Goal: Task Accomplishment & Management: Use online tool/utility

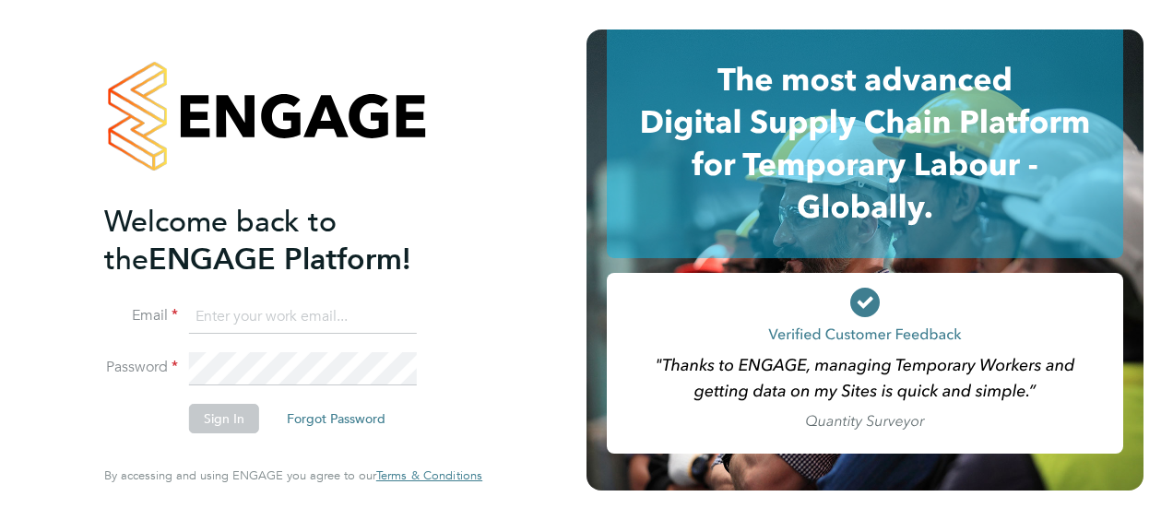
click at [308, 319] on input at bounding box center [303, 317] width 228 height 33
type input "Cleopatra.Thomas-Richards@justice.gov.uk"
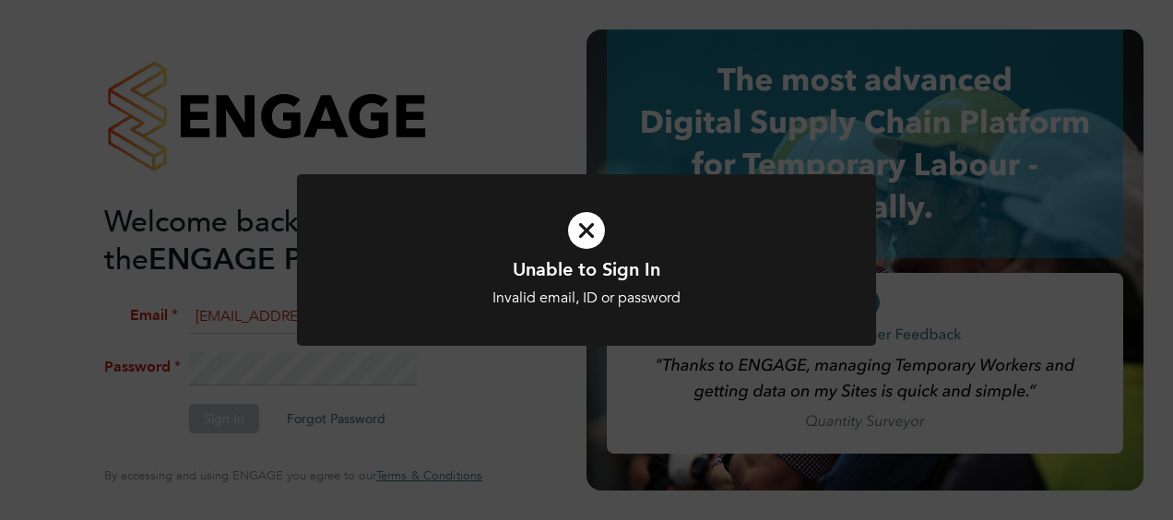
click at [583, 243] on icon at bounding box center [586, 231] width 479 height 72
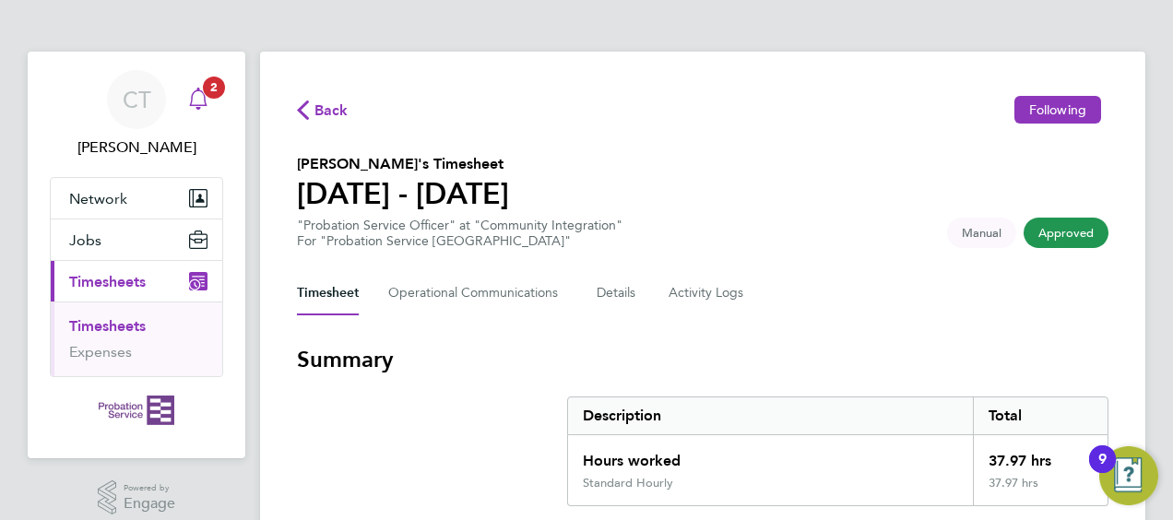
click at [214, 98] on app-alerts-badge "2" at bounding box center [214, 87] width 24 height 25
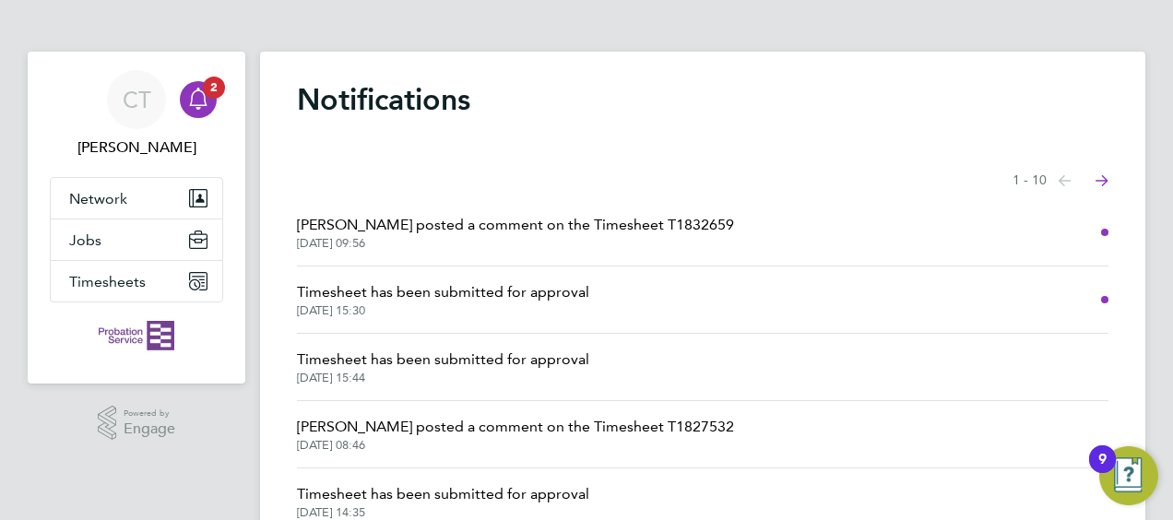
click at [413, 310] on span "[DATE] 15:30" at bounding box center [443, 310] width 292 height 15
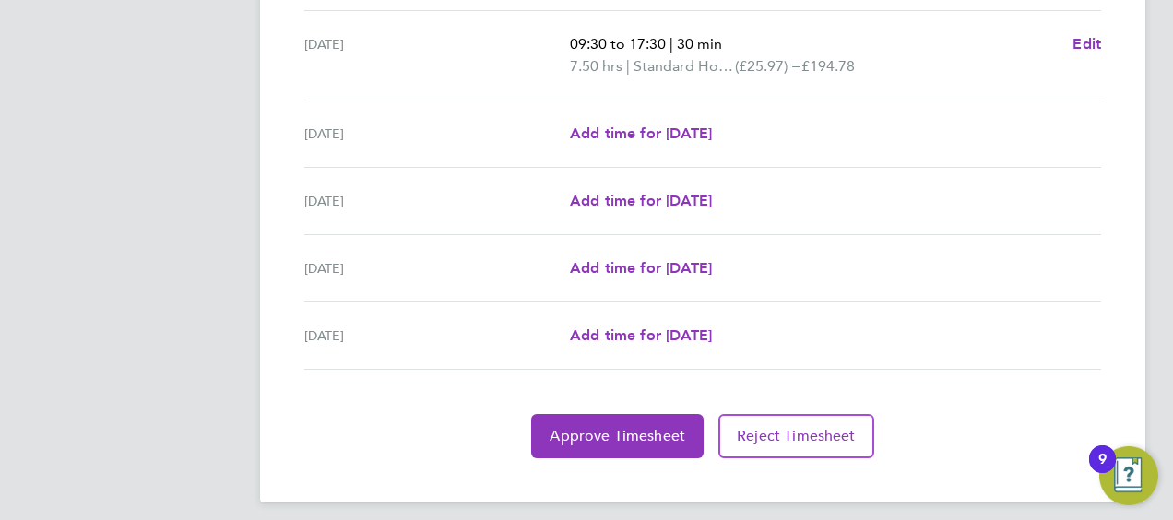
scroll to position [779, 0]
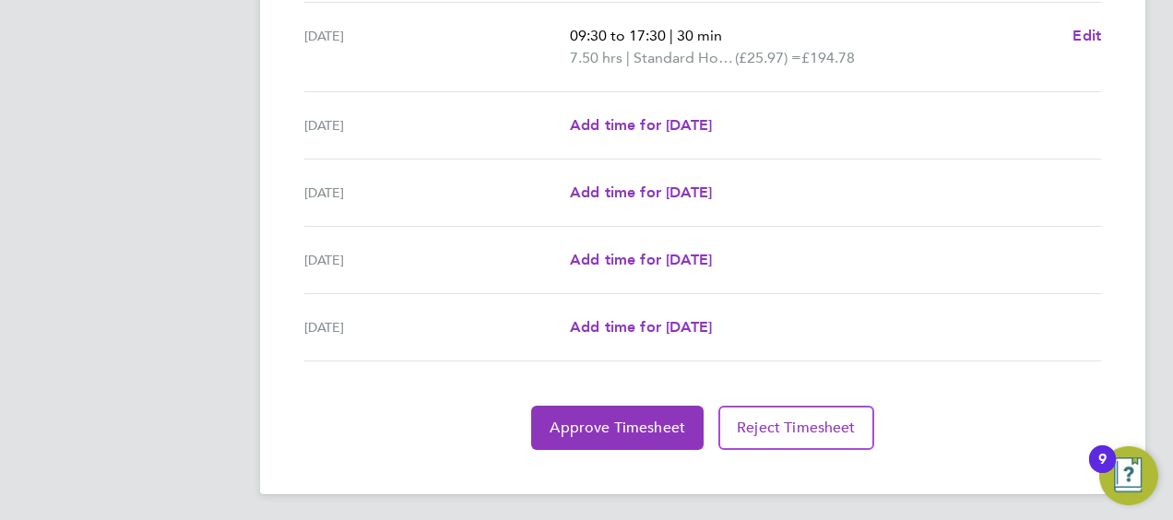
click at [669, 425] on span "Approve Timesheet" at bounding box center [618, 428] width 136 height 18
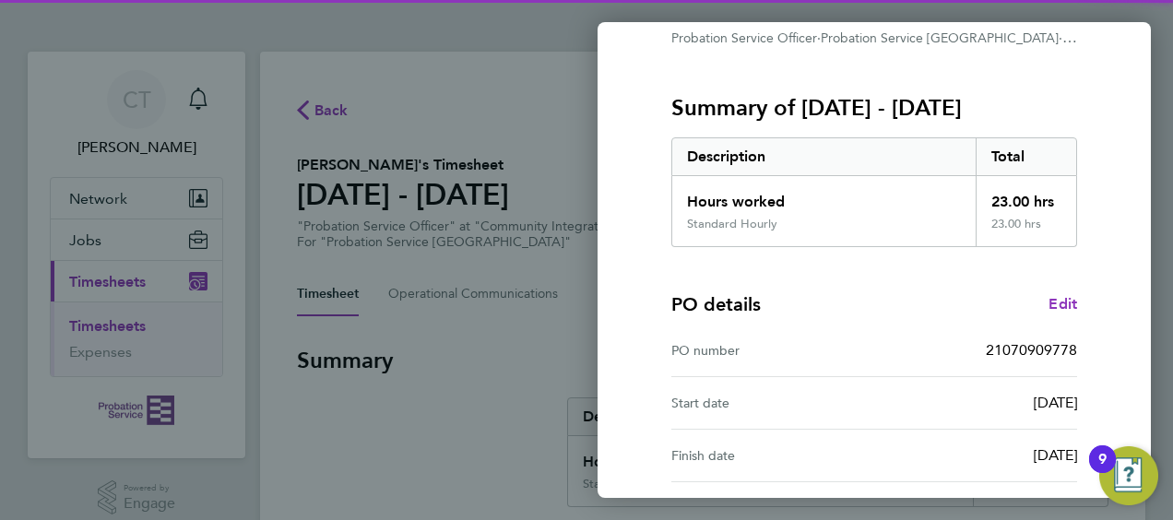
scroll to position [361, 0]
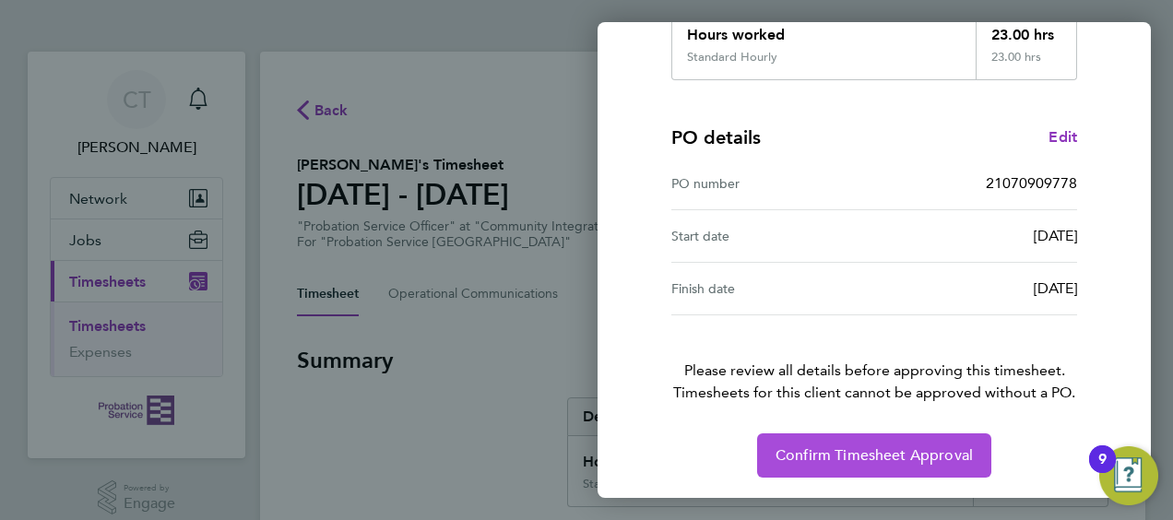
click at [827, 467] on button "Confirm Timesheet Approval" at bounding box center [874, 455] width 234 height 44
